Goal: Transaction & Acquisition: Purchase product/service

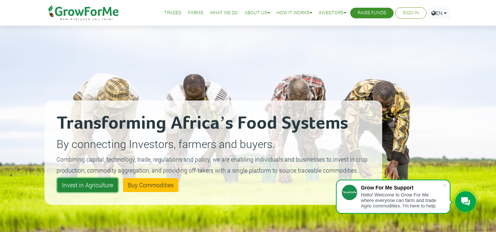
click at [103, 186] on link "Invest in Agriculture" at bounding box center [87, 185] width 61 height 14
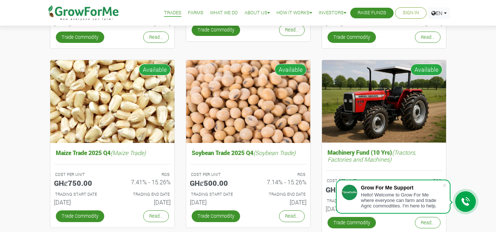
drag, startPoint x: 498, startPoint y: 35, endPoint x: 491, endPoint y: 80, distance: 45.2
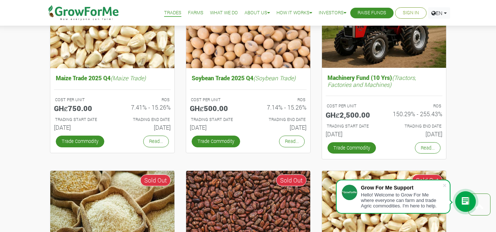
scroll to position [304, 0]
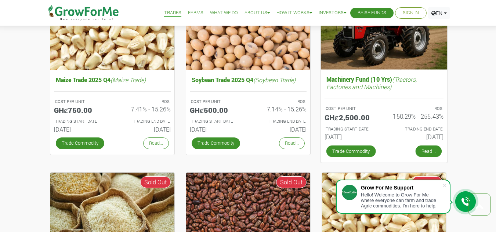
click at [422, 150] on link "Read..." at bounding box center [428, 152] width 26 height 12
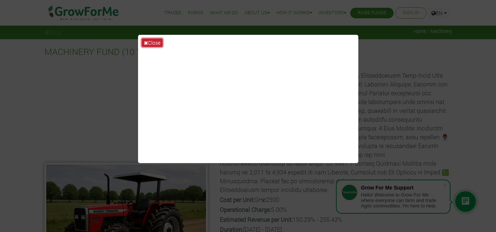
click at [158, 39] on button "Close" at bounding box center [152, 43] width 21 height 8
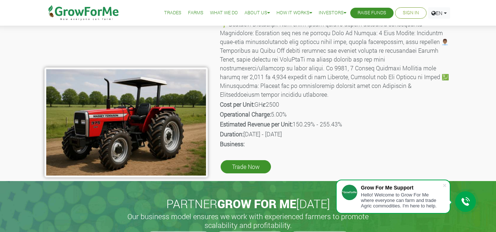
scroll to position [94, 0]
